Goal: Task Accomplishment & Management: Complete application form

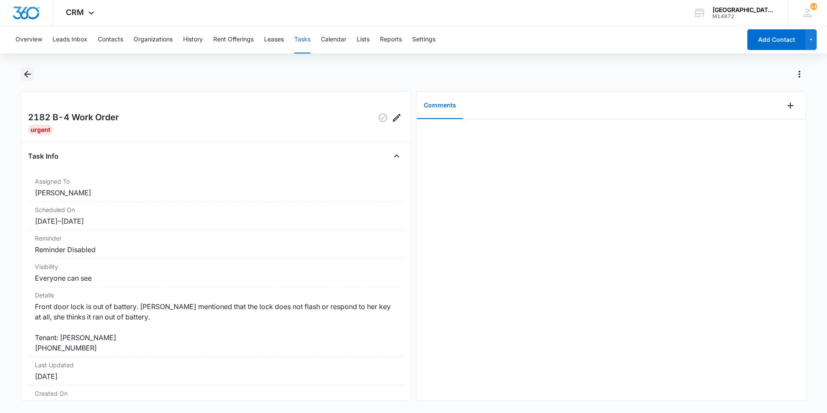
click at [28, 74] on icon "Back" at bounding box center [27, 74] width 7 height 7
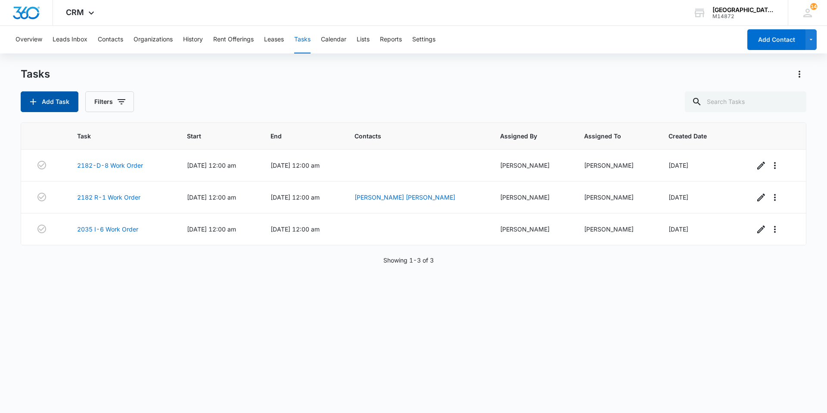
click at [37, 103] on icon "button" at bounding box center [33, 102] width 10 height 10
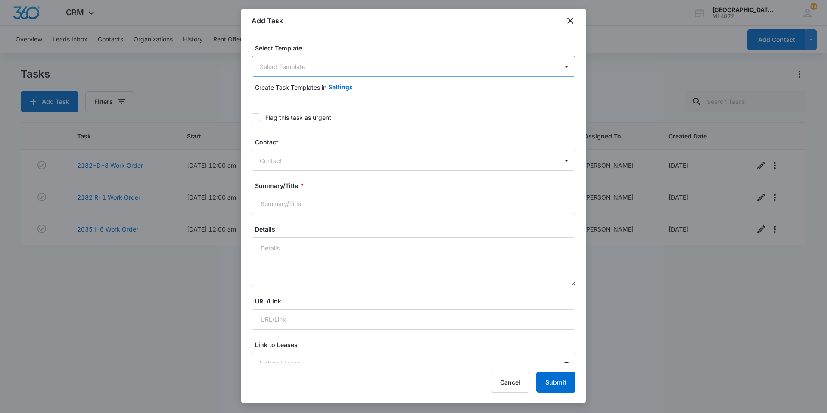
click at [285, 70] on body "CRM Apps Websites Forms CRM Email Social Content Ads Intelligence Files Brand S…" at bounding box center [413, 206] width 827 height 413
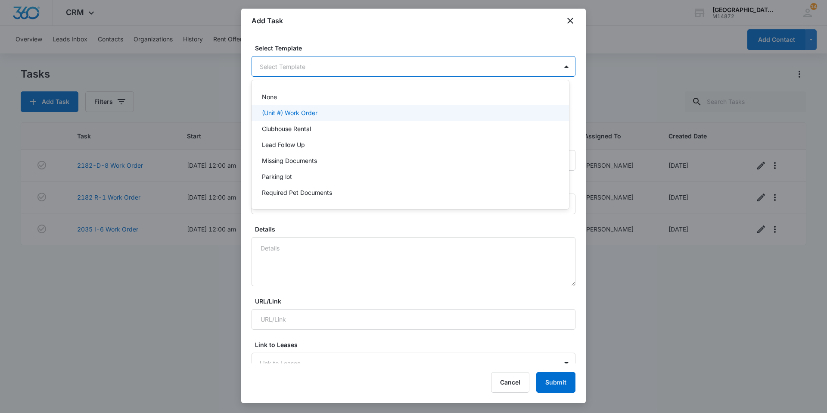
click at [287, 116] on p "(Unit #) Work Order" at bounding box center [290, 112] width 56 height 9
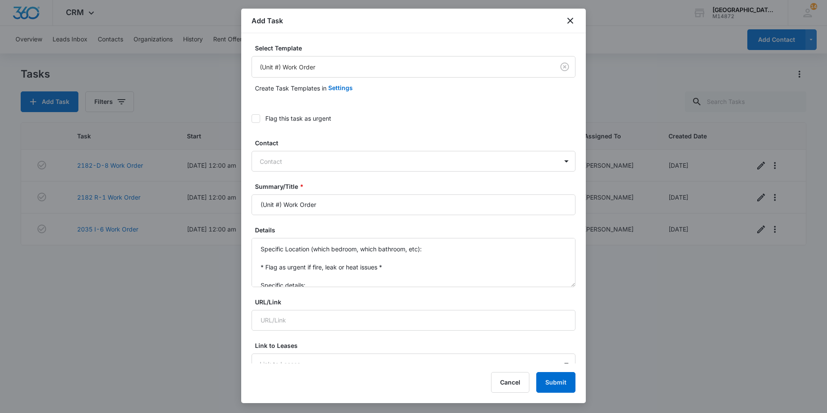
click at [258, 123] on div "Flag this task as urgent" at bounding box center [414, 118] width 324 height 19
click at [258, 119] on icon at bounding box center [256, 119] width 8 height 8
click at [252, 119] on input "Flag this task as urgent" at bounding box center [252, 119] width 0 height 0
click at [268, 162] on div at bounding box center [408, 161] width 297 height 11
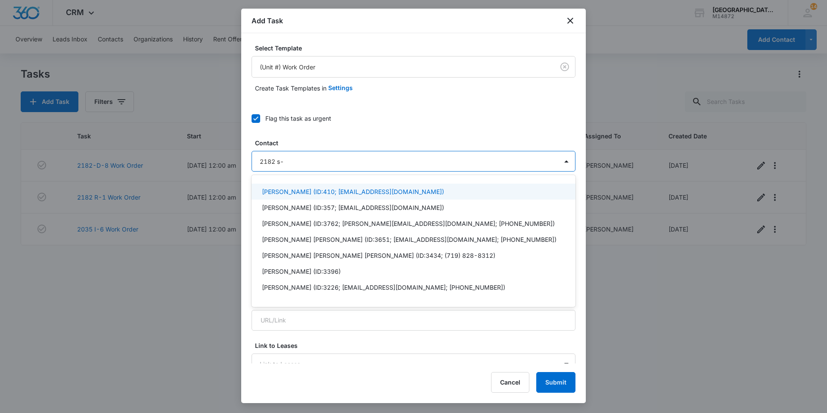
type input "2182 s-2"
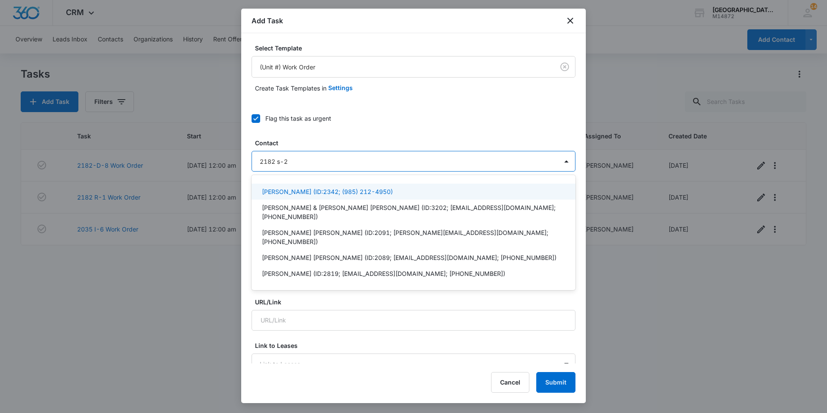
click at [275, 187] on p "[PERSON_NAME] (ID:2342; (985) 212-4950)" at bounding box center [327, 191] width 131 height 9
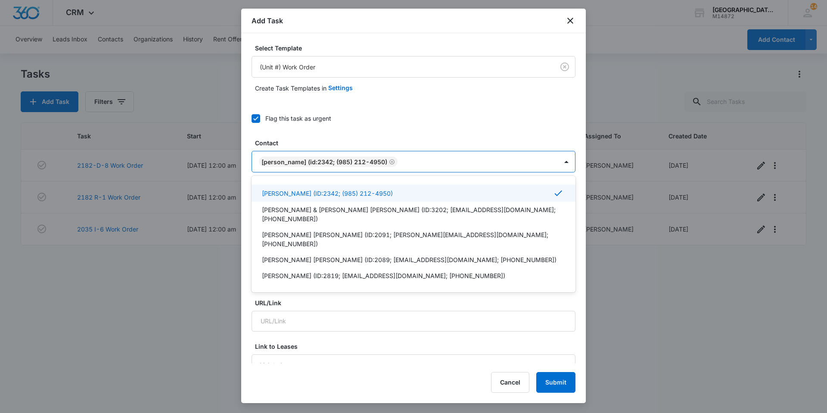
click at [441, 158] on div at bounding box center [478, 161] width 157 height 11
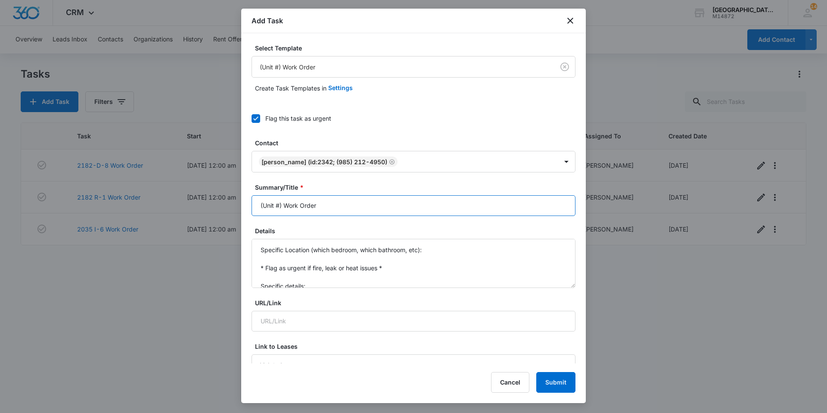
drag, startPoint x: 281, startPoint y: 205, endPoint x: 198, endPoint y: 213, distance: 83.6
click at [198, 213] on body "CRM Apps Websites Forms CRM Email Social Content Ads Intelligence Files Brand S…" at bounding box center [413, 206] width 827 height 413
type input "2182 S2 Work Order"
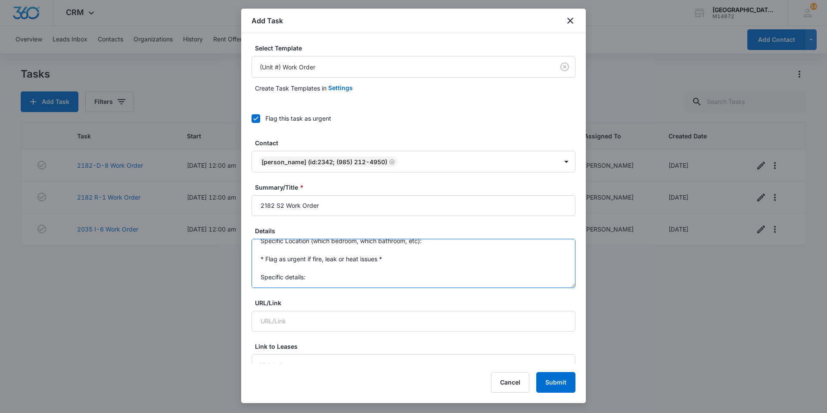
drag, startPoint x: 259, startPoint y: 251, endPoint x: 344, endPoint y: 302, distance: 99.9
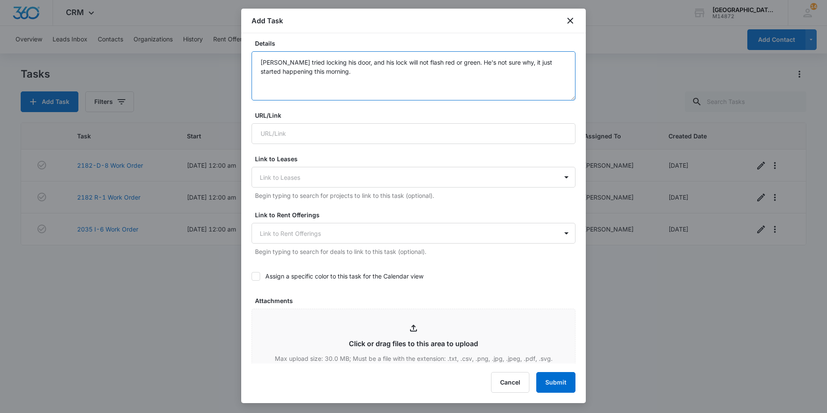
scroll to position [302, 0]
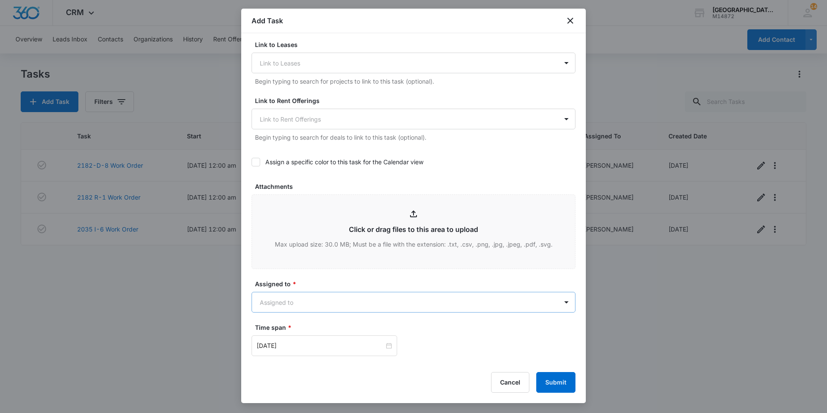
type textarea "[PERSON_NAME] tried locking his door, and his lock will not flash red or green.…"
click at [345, 297] on body "CRM Apps Websites Forms CRM Email Social Content Ads Intelligence Files Brand S…" at bounding box center [413, 206] width 827 height 413
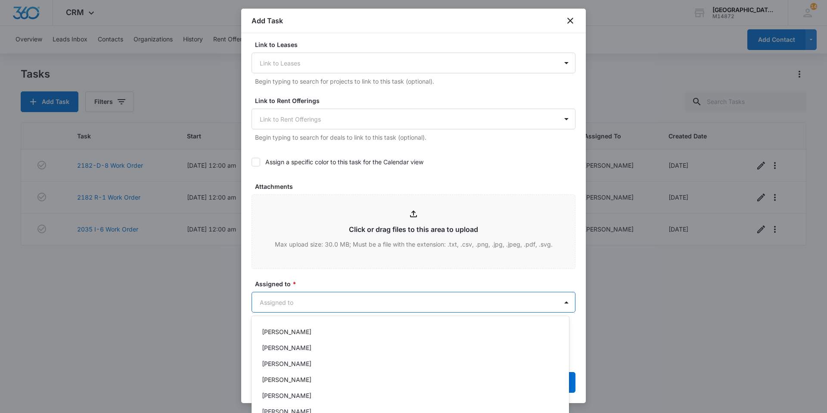
scroll to position [129, 0]
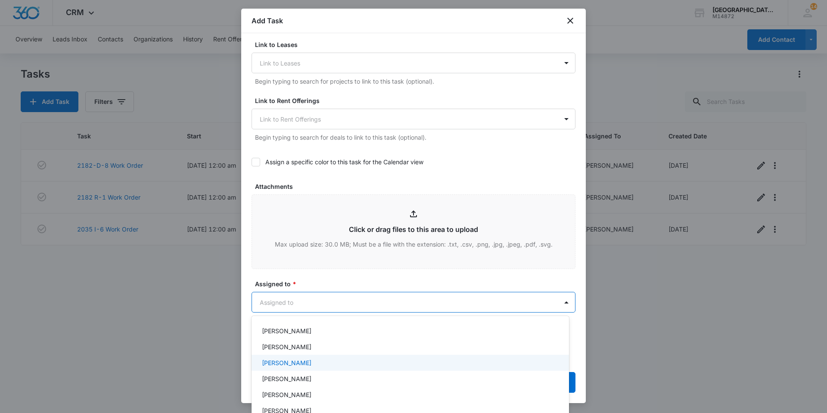
click at [315, 365] on div "[PERSON_NAME]" at bounding box center [409, 362] width 295 height 9
click at [347, 304] on div at bounding box center [413, 206] width 827 height 413
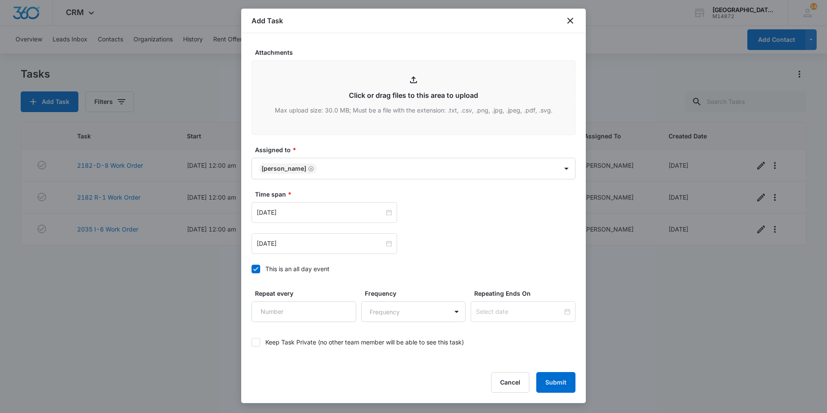
scroll to position [468, 0]
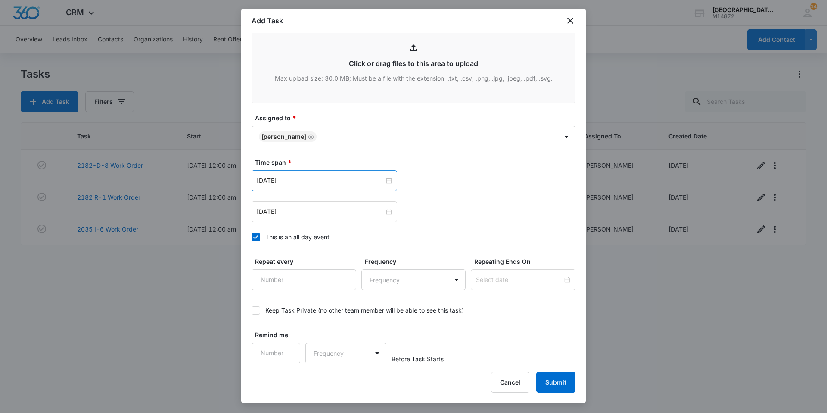
click at [310, 175] on div "[DATE]" at bounding box center [325, 180] width 146 height 21
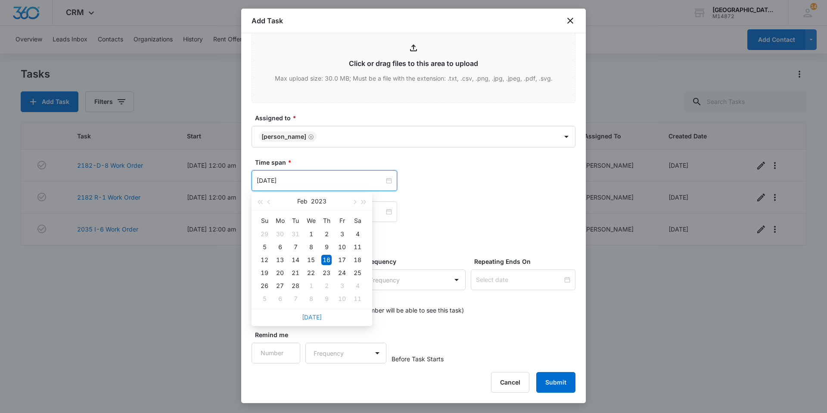
click at [312, 315] on link "[DATE]" at bounding box center [312, 316] width 20 height 7
type input "[DATE]"
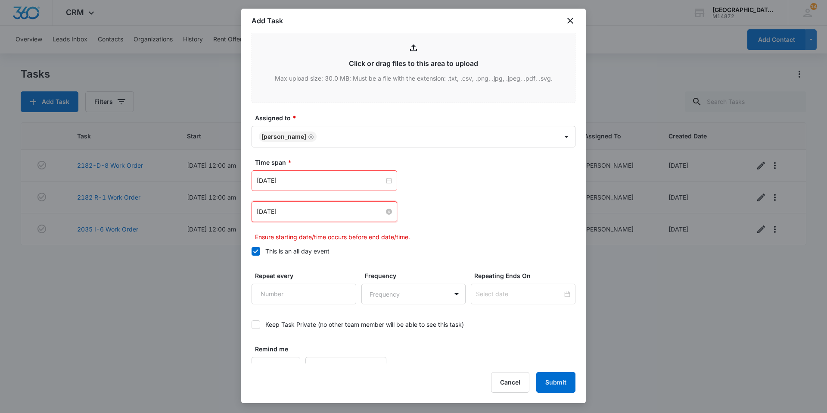
click at [322, 214] on input "[DATE]" at bounding box center [321, 211] width 128 height 9
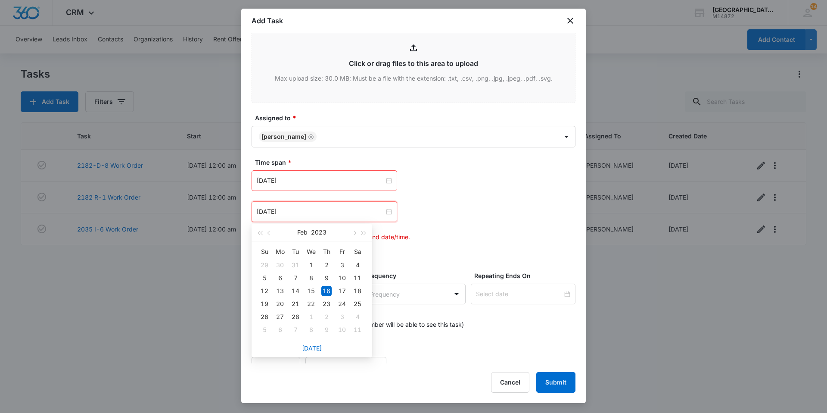
drag, startPoint x: 316, startPoint y: 344, endPoint x: 315, endPoint y: 330, distance: 14.2
click at [315, 344] on link "[DATE]" at bounding box center [312, 347] width 20 height 7
type input "[DATE]"
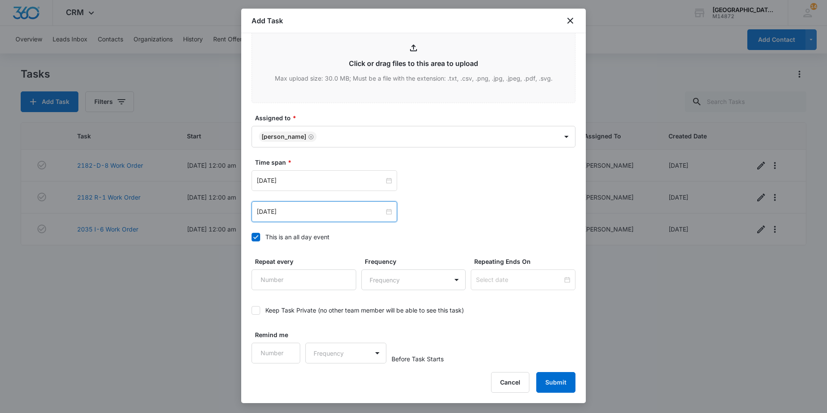
click at [524, 218] on div "[DATE] [DATE] Su Mo Tu We Th Fr Sa 31 1 2 3 4 5 6 7 8 9 10 11 12 13 14 15 16 17…" at bounding box center [414, 211] width 324 height 21
click at [549, 374] on button "Submit" at bounding box center [555, 382] width 39 height 21
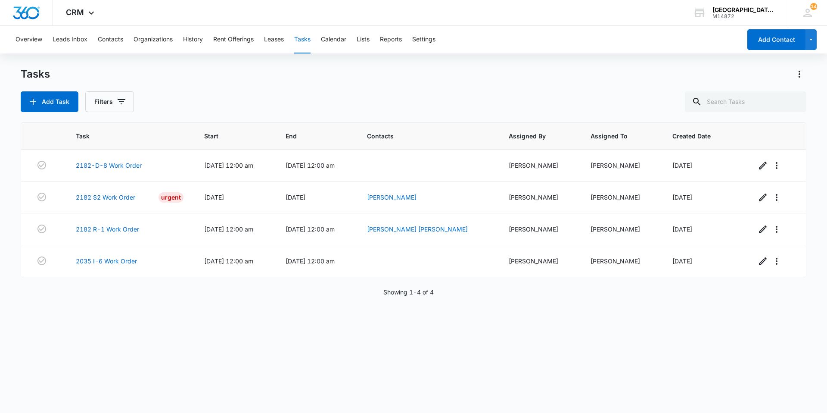
click at [252, 92] on div "Add Task Filters" at bounding box center [414, 101] width 786 height 21
